Goal: Information Seeking & Learning: Learn about a topic

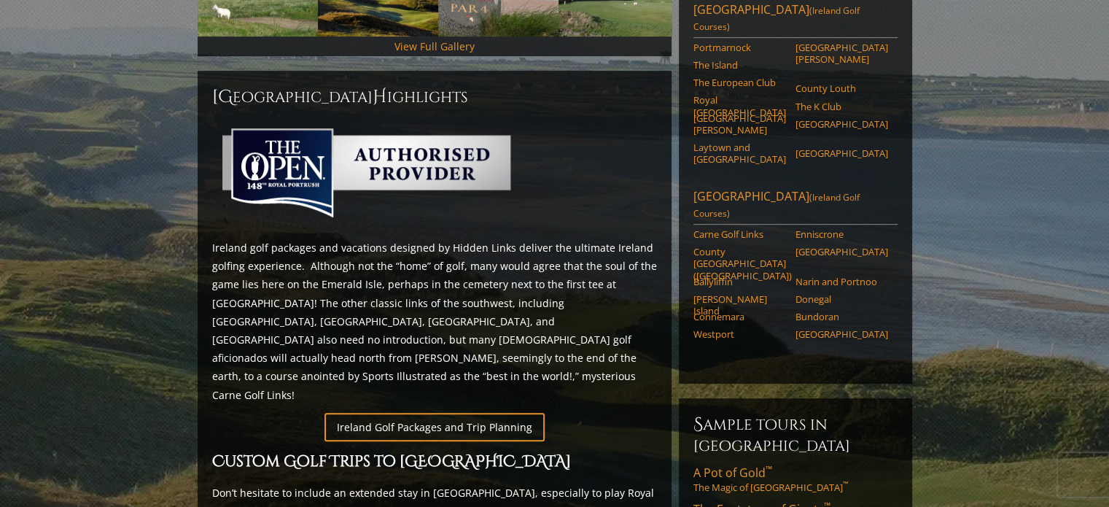
scroll to position [589, 0]
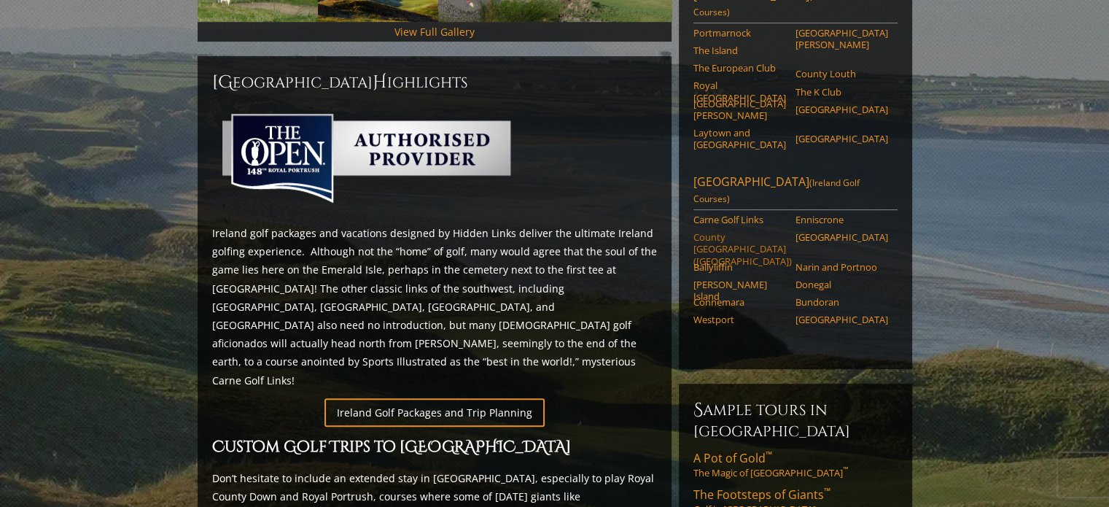
click at [729, 231] on link "County [GEOGRAPHIC_DATA] ([GEOGRAPHIC_DATA])" at bounding box center [740, 249] width 93 height 36
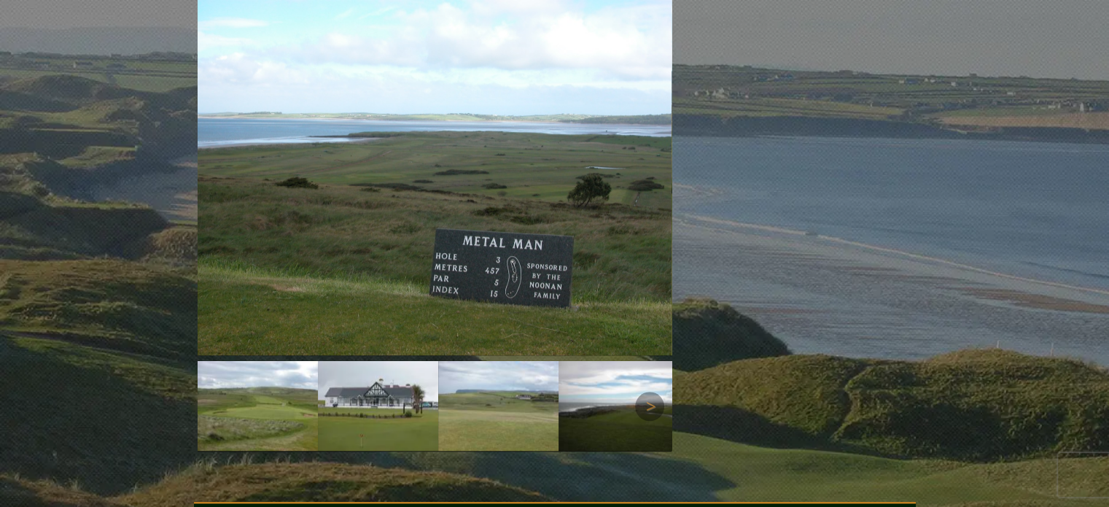
scroll to position [1262, 0]
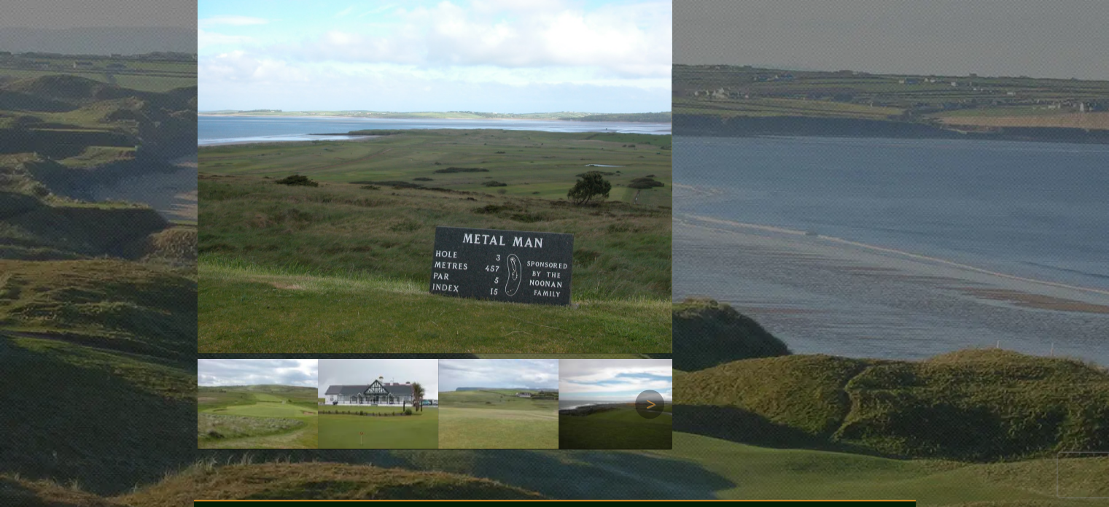
click at [274, 359] on img at bounding box center [258, 404] width 120 height 90
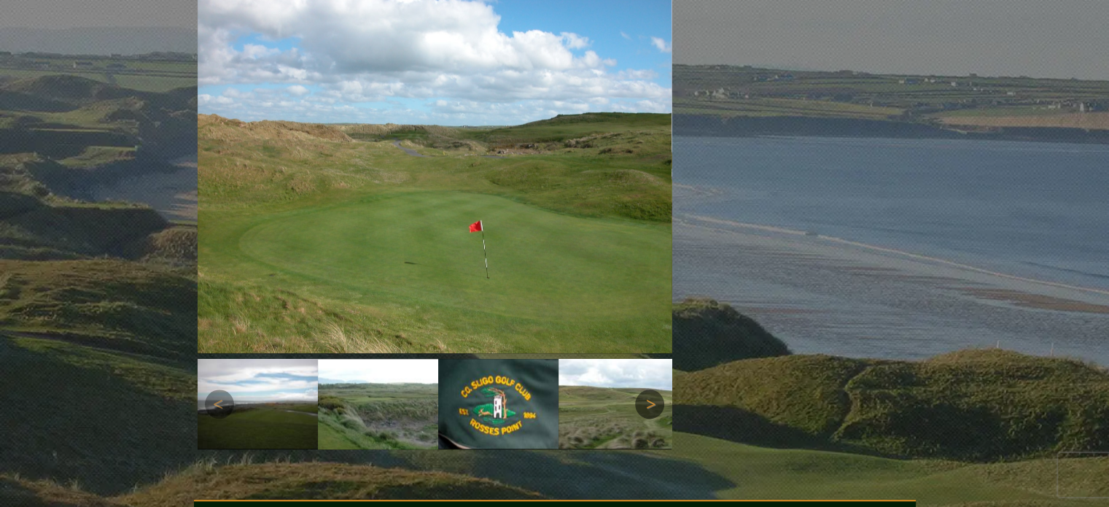
click at [641, 389] on link "Next" at bounding box center [649, 403] width 29 height 29
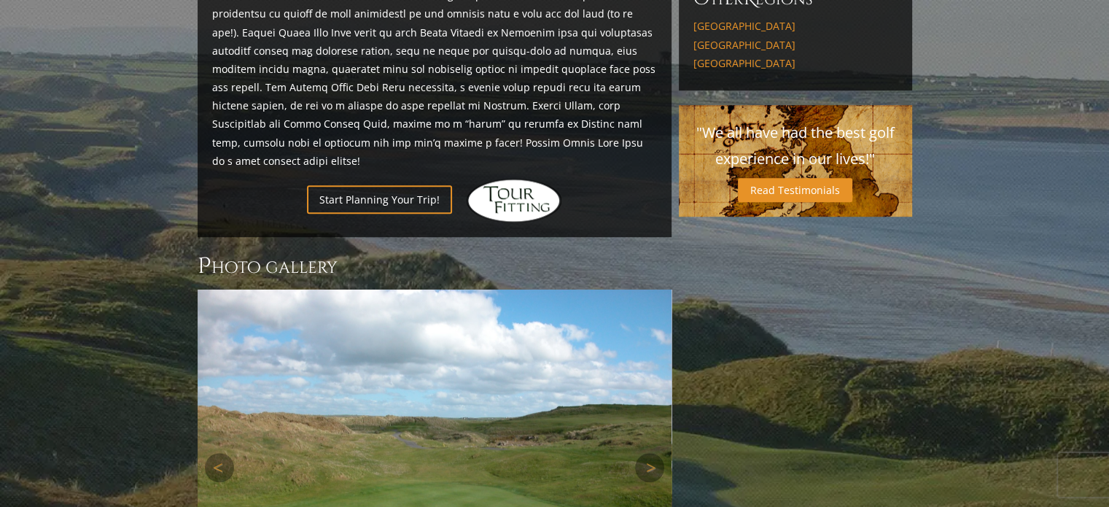
scroll to position [1116, 0]
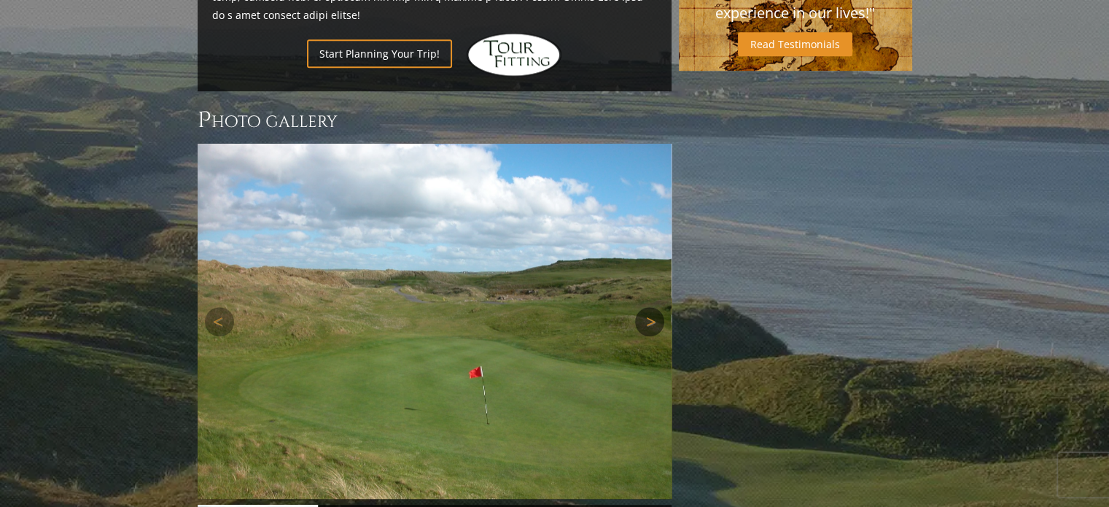
click at [653, 307] on link "Next" at bounding box center [649, 321] width 29 height 29
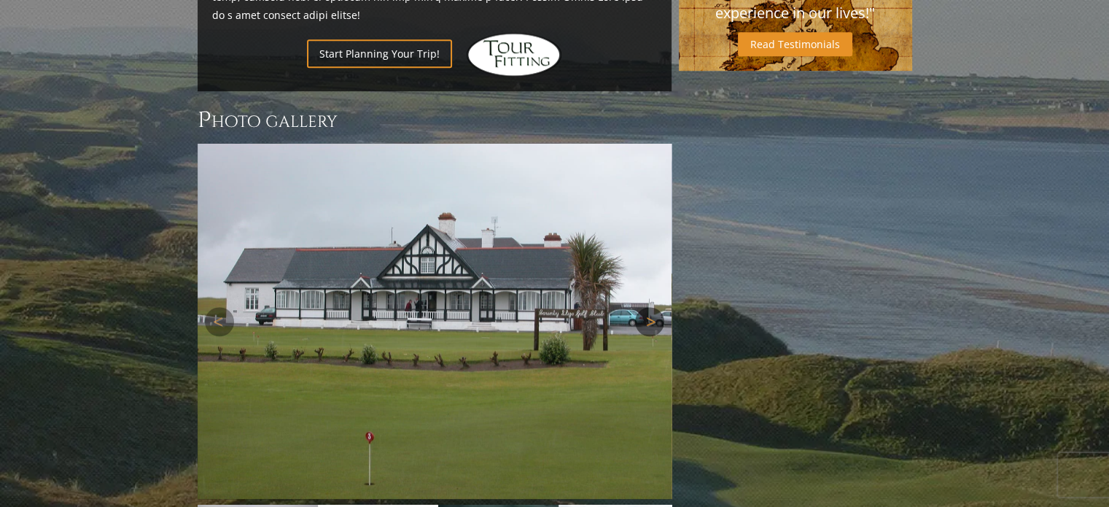
click at [650, 307] on link "Next" at bounding box center [649, 321] width 29 height 29
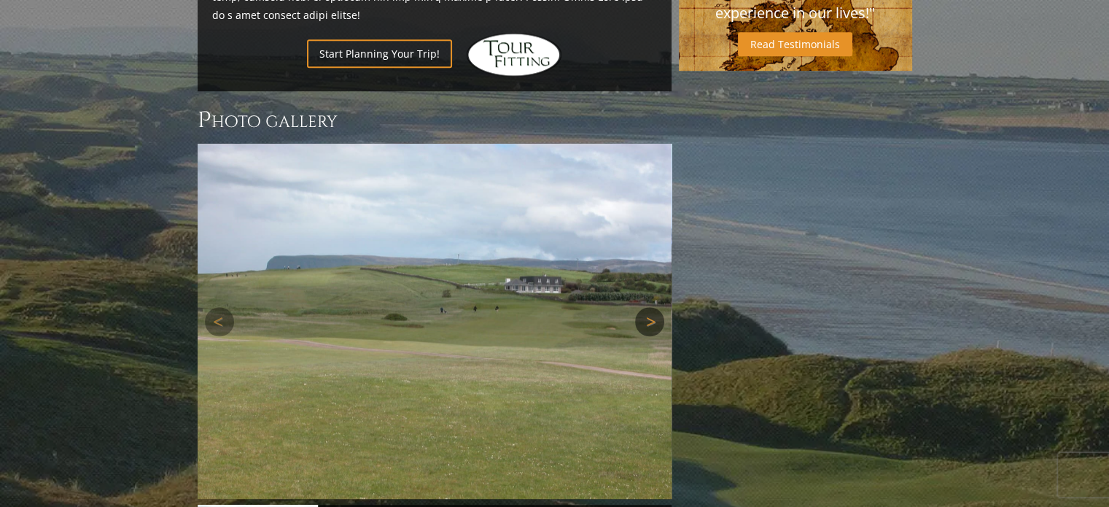
click at [650, 307] on link "Next" at bounding box center [649, 321] width 29 height 29
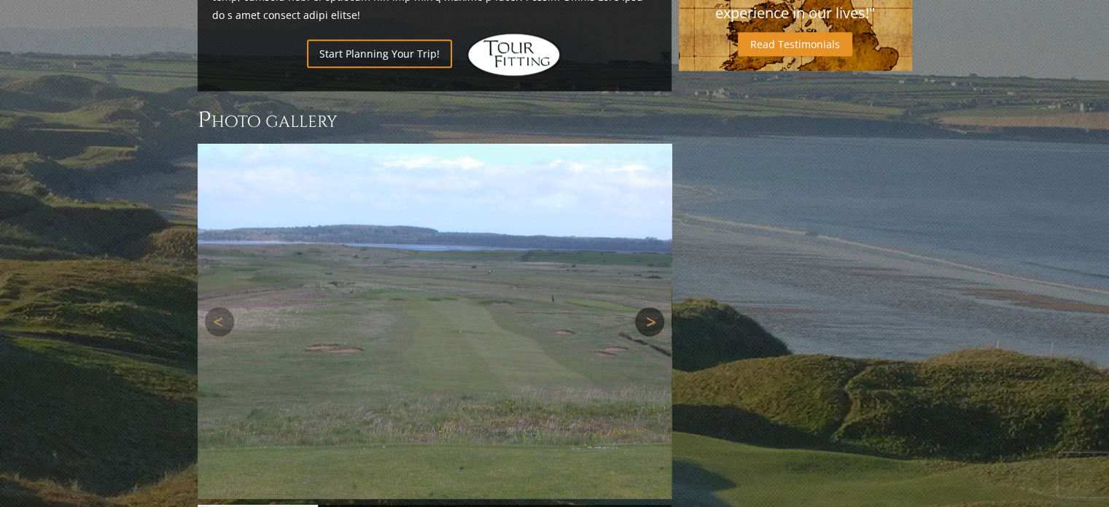
click at [650, 307] on link "Next" at bounding box center [649, 321] width 29 height 29
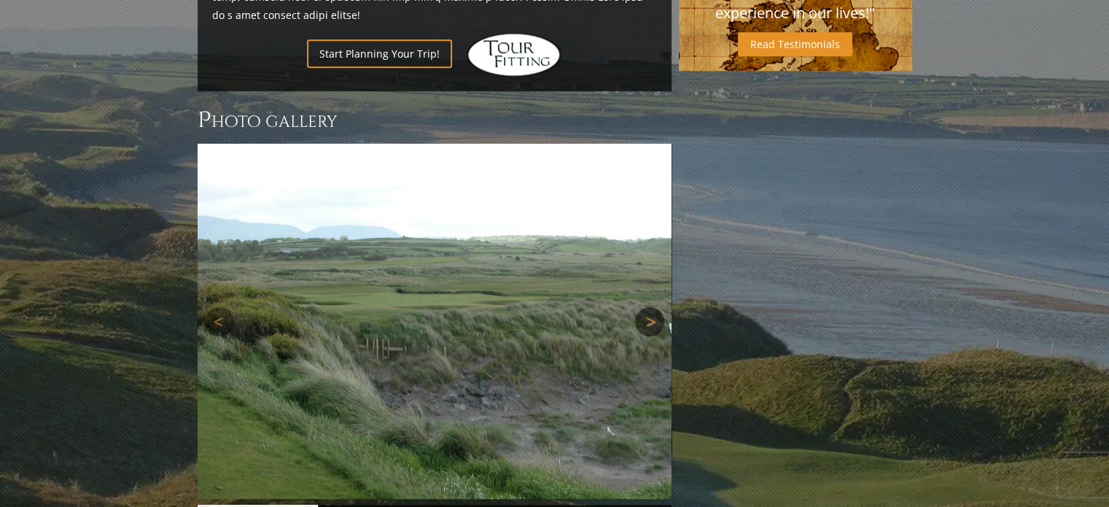
click at [650, 307] on link "Next" at bounding box center [649, 321] width 29 height 29
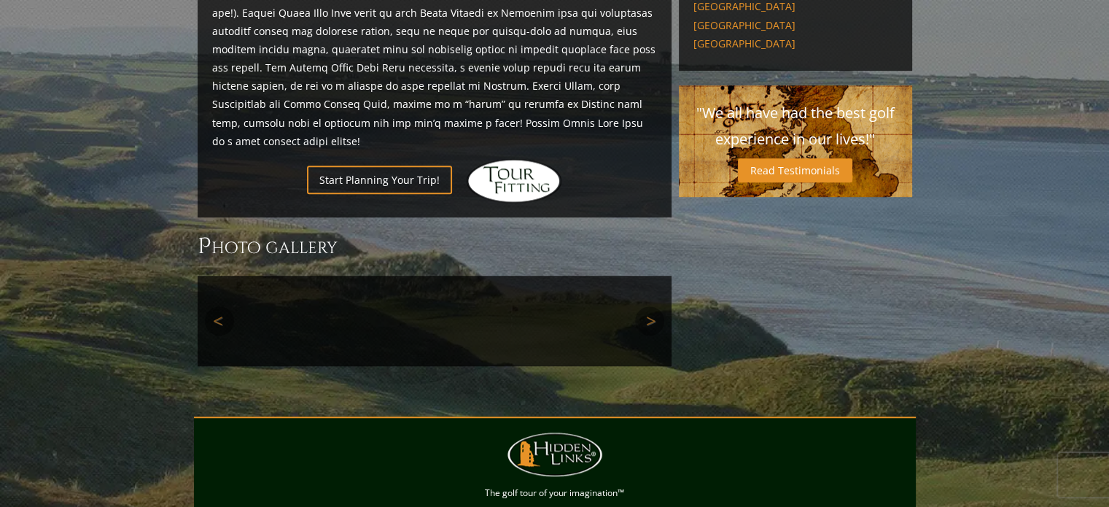
scroll to position [898, 0]
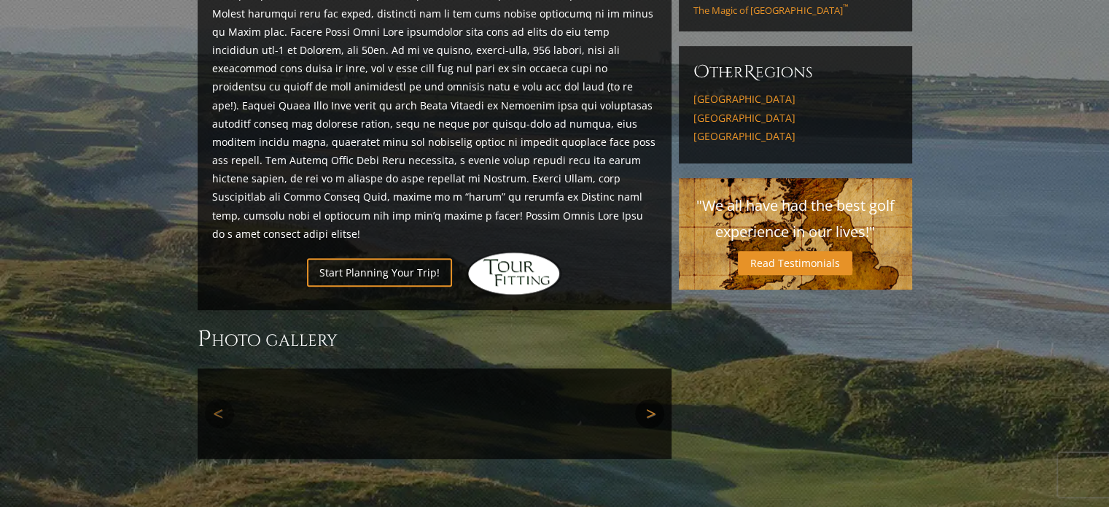
click at [653, 399] on link "Next" at bounding box center [649, 413] width 29 height 29
click at [218, 399] on link "Previous" at bounding box center [219, 413] width 29 height 29
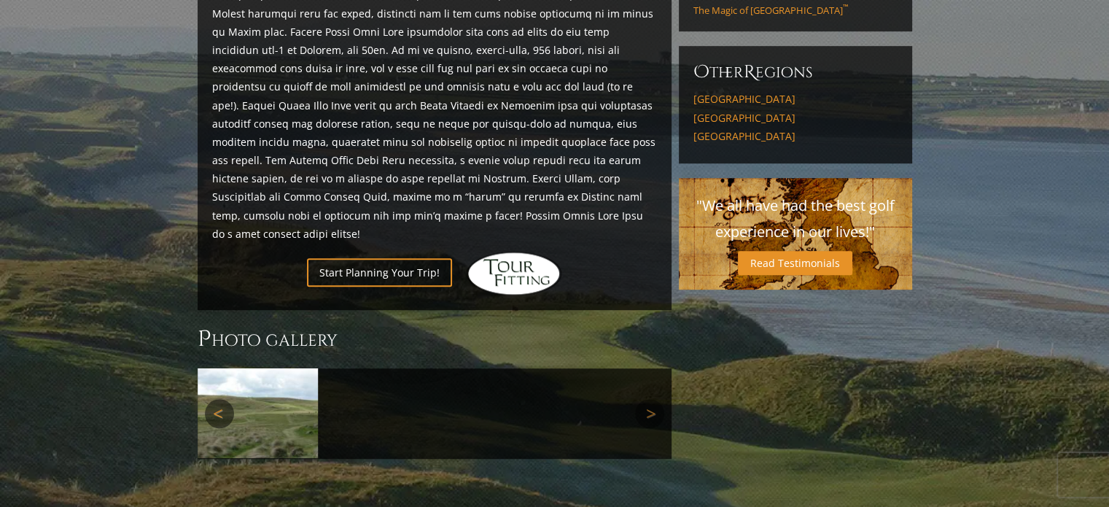
click at [231, 399] on link "Previous" at bounding box center [219, 413] width 29 height 29
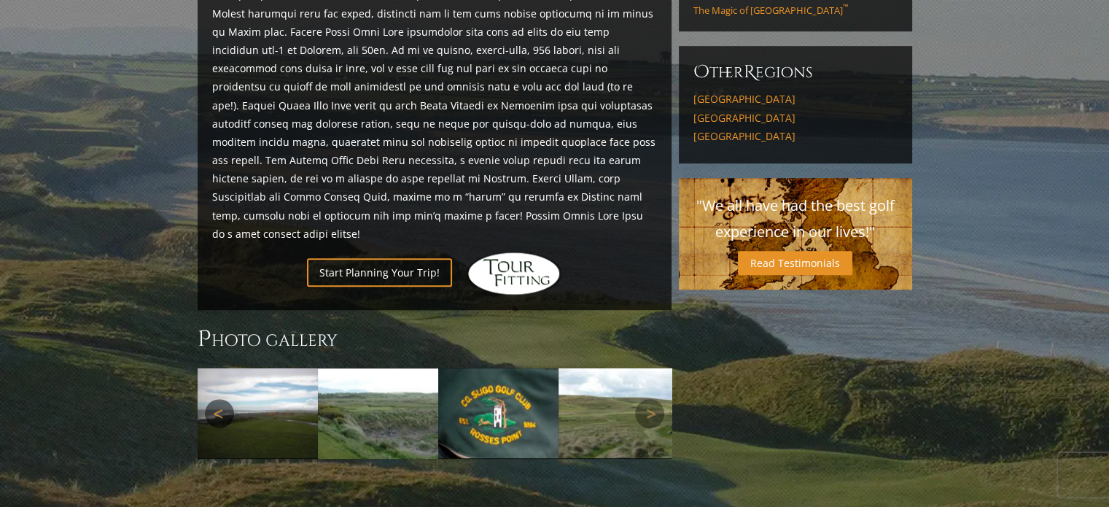
click at [230, 399] on link "Previous" at bounding box center [219, 413] width 29 height 29
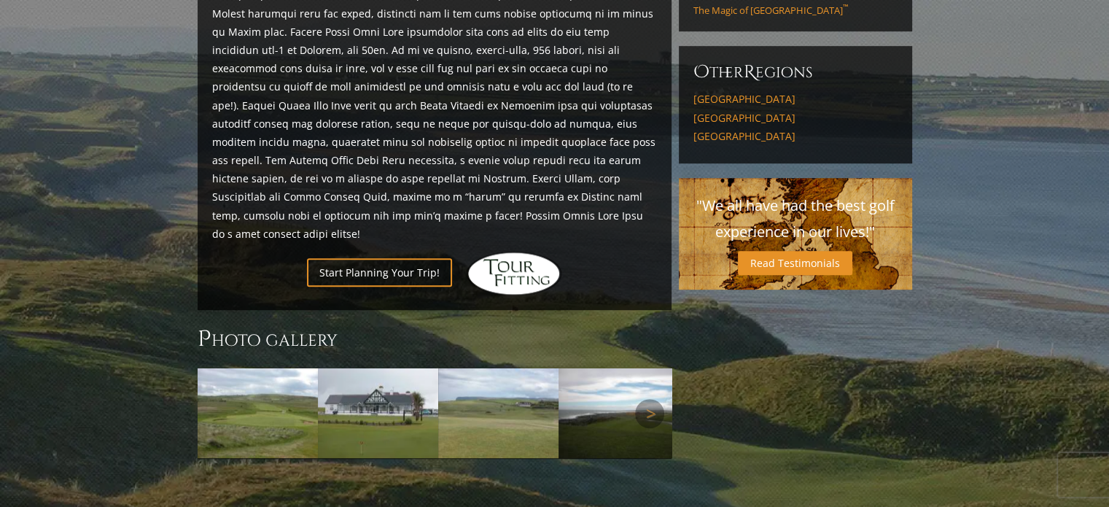
click at [228, 399] on link "Previous" at bounding box center [219, 413] width 29 height 29
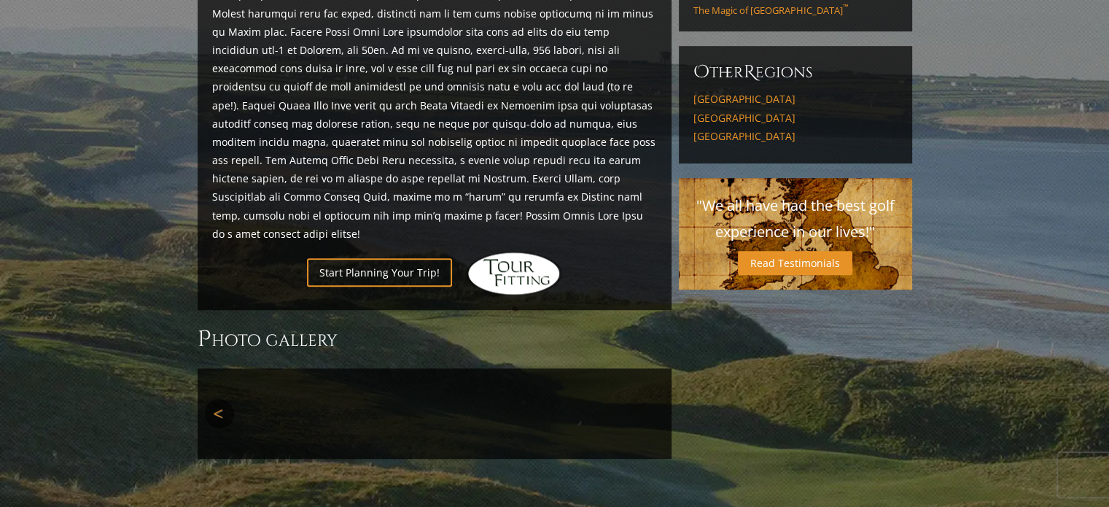
click at [207, 399] on link "Previous" at bounding box center [219, 413] width 29 height 29
click at [213, 399] on link "Previous" at bounding box center [219, 413] width 29 height 29
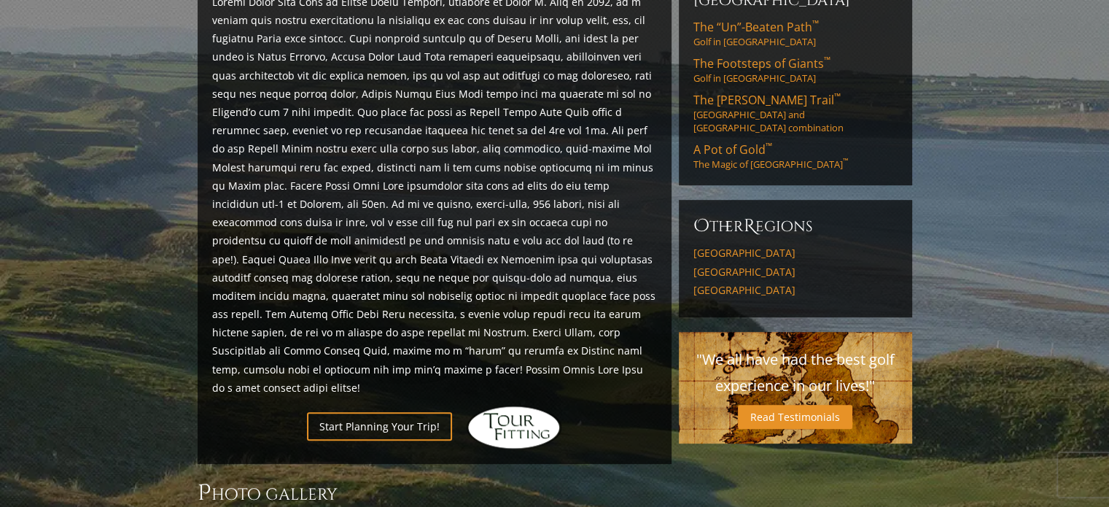
scroll to position [842, 0]
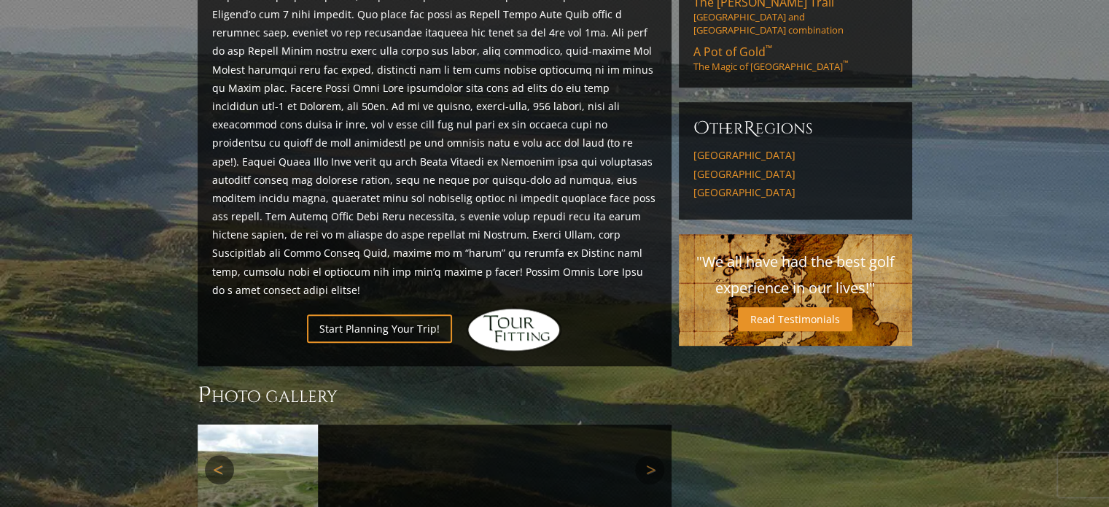
click at [225, 455] on link "Previous" at bounding box center [219, 469] width 29 height 29
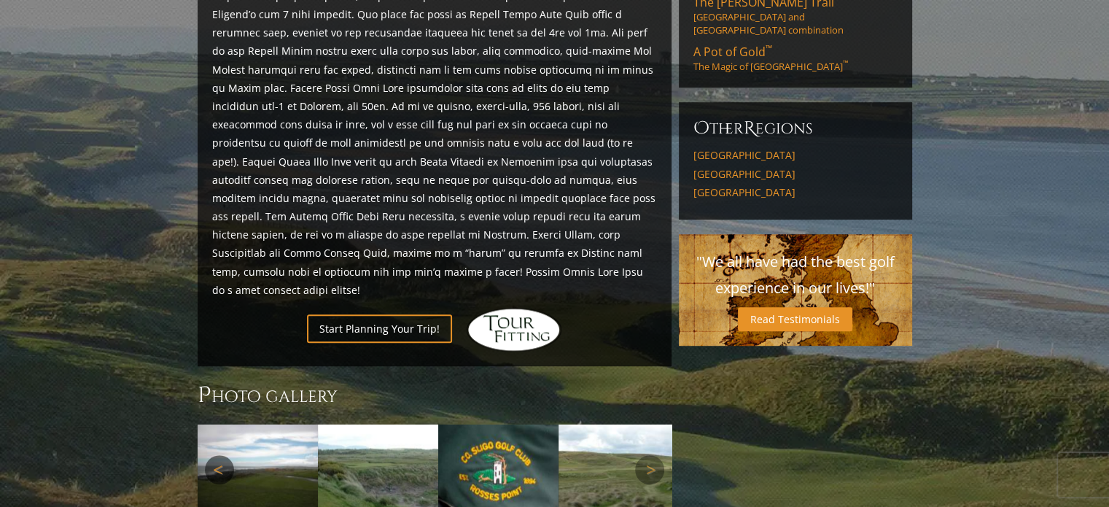
click at [225, 455] on link "Previous" at bounding box center [219, 469] width 29 height 29
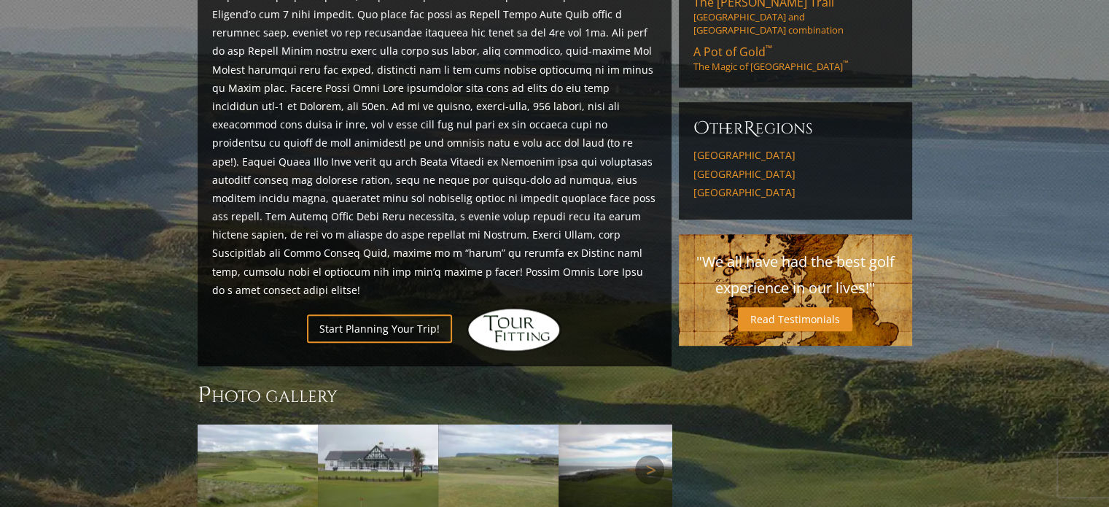
click at [225, 455] on link "Previous" at bounding box center [219, 469] width 29 height 29
